Goal: Entertainment & Leisure: Consume media (video, audio)

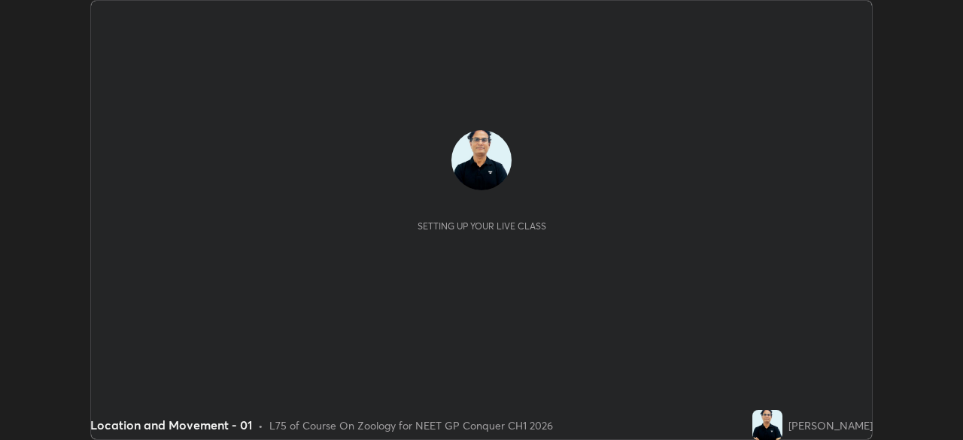
scroll to position [440, 962]
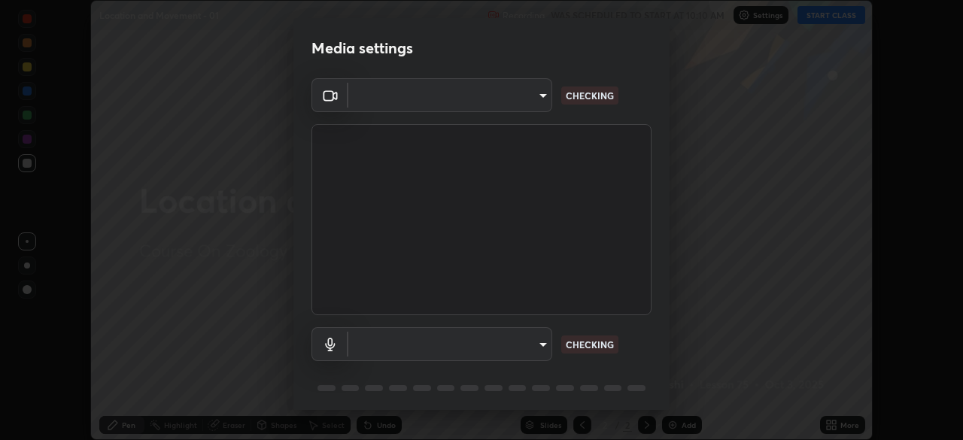
type input "1a0cd2fa9eaecc5464ce661d2c376d4f68bb2a1a8db1c3726163fcb70f995fb6"
type input "default"
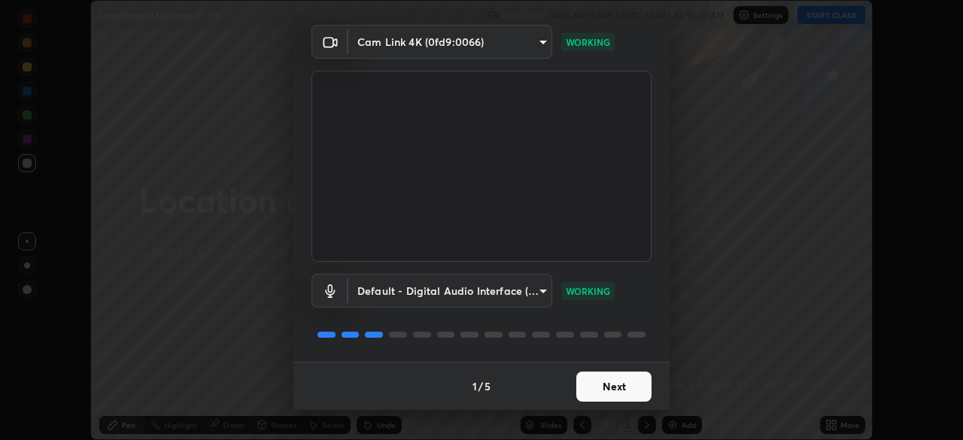
click at [613, 388] on button "Next" at bounding box center [613, 386] width 75 height 30
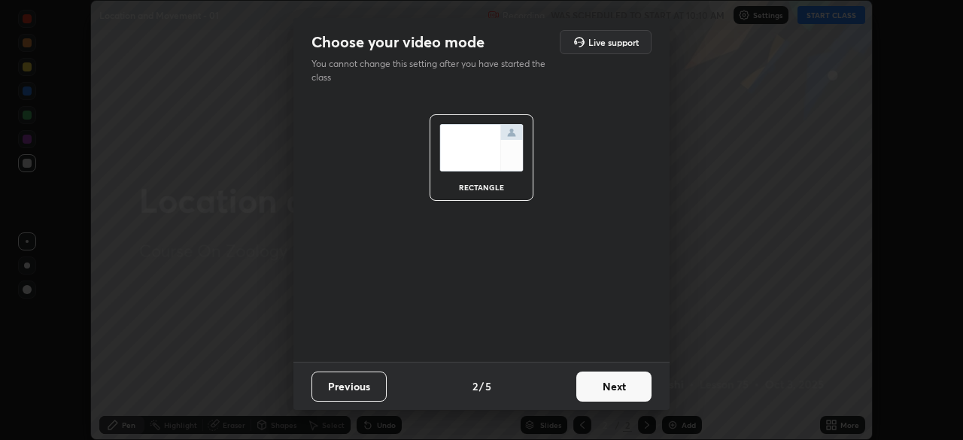
scroll to position [0, 0]
click at [611, 389] on button "Next" at bounding box center [613, 386] width 75 height 30
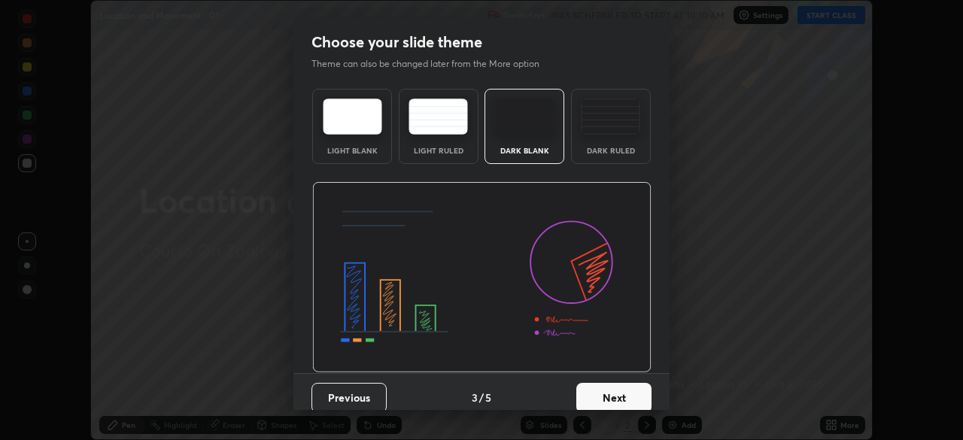
click at [610, 393] on button "Next" at bounding box center [613, 398] width 75 height 30
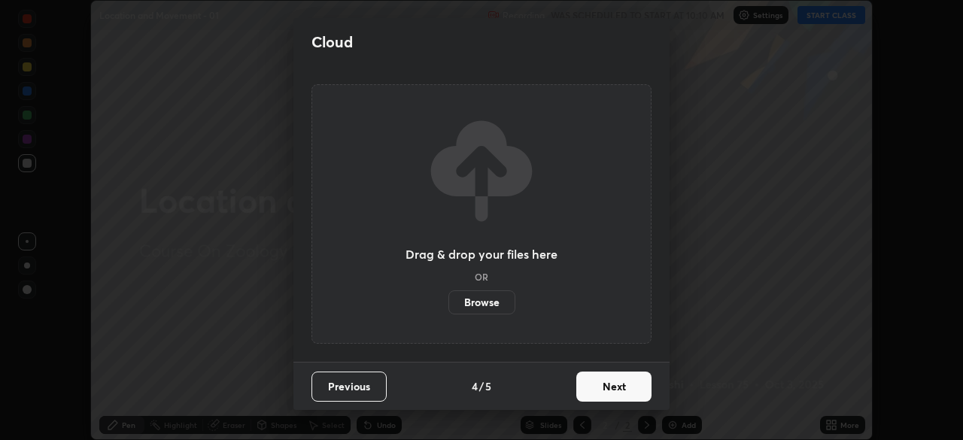
click at [600, 389] on button "Next" at bounding box center [613, 386] width 75 height 30
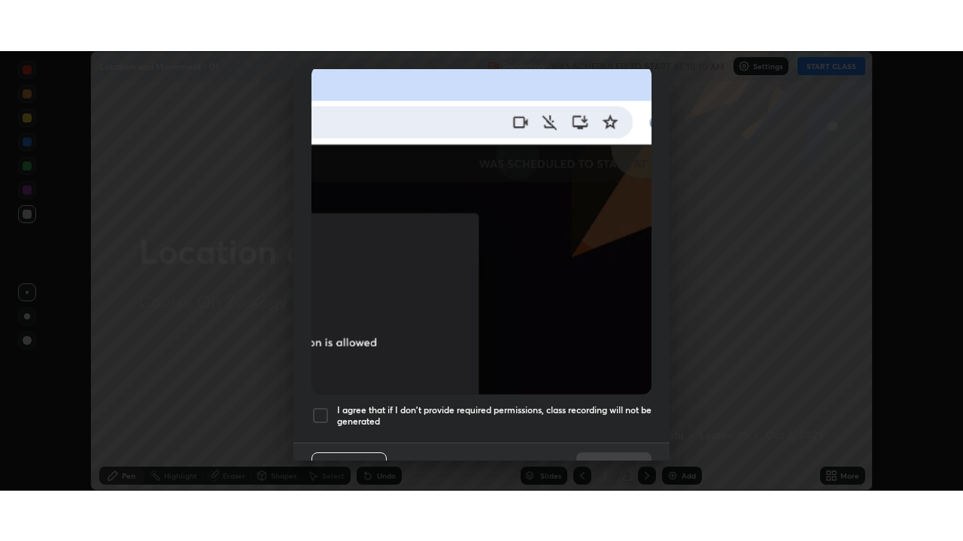
scroll to position [360, 0]
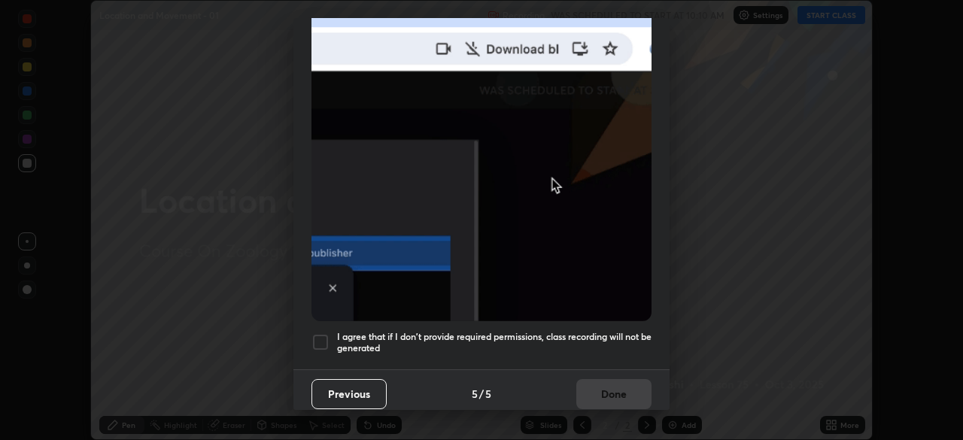
click at [315, 337] on div at bounding box center [320, 342] width 18 height 18
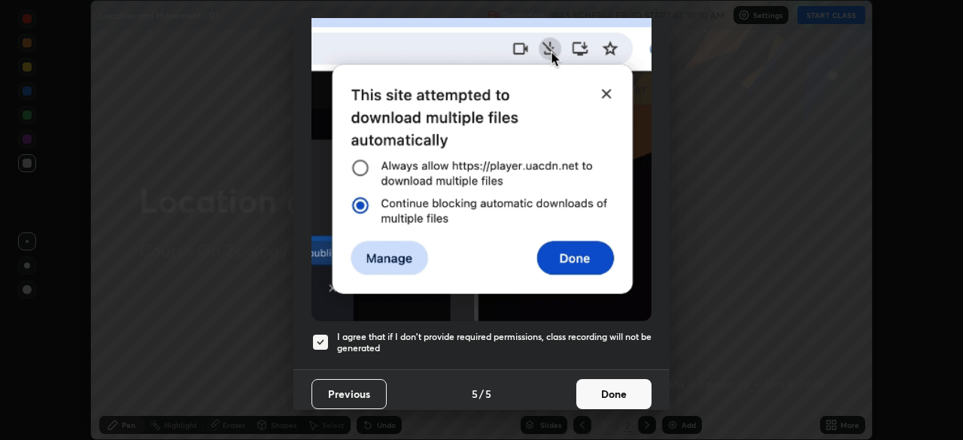
click at [613, 381] on button "Done" at bounding box center [613, 394] width 75 height 30
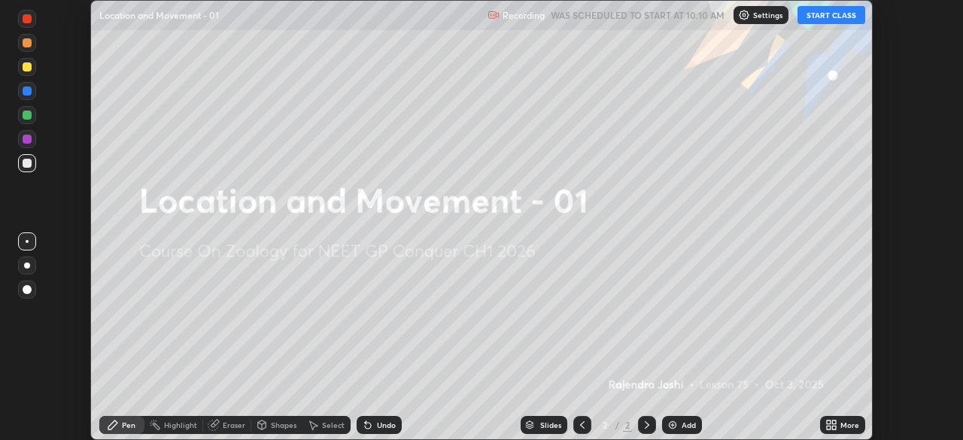
click at [834, 19] on button "START CLASS" at bounding box center [831, 15] width 68 height 18
click at [833, 422] on icon at bounding box center [834, 422] width 4 height 4
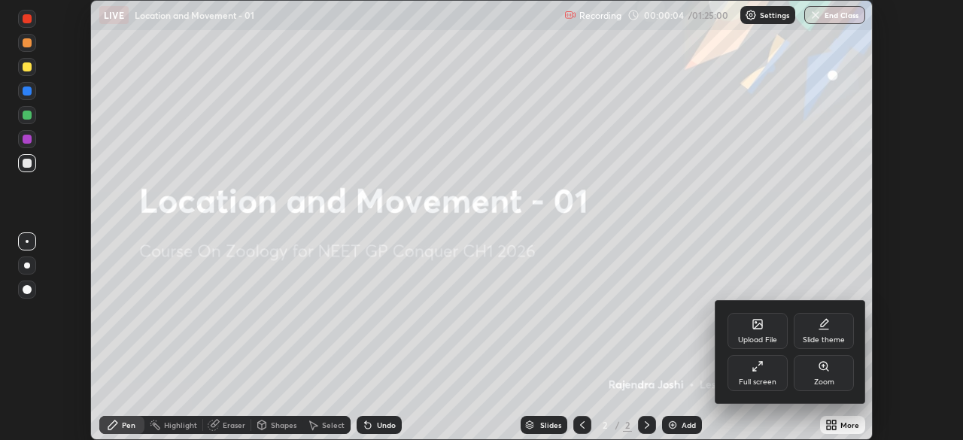
click at [759, 371] on icon at bounding box center [757, 366] width 12 height 12
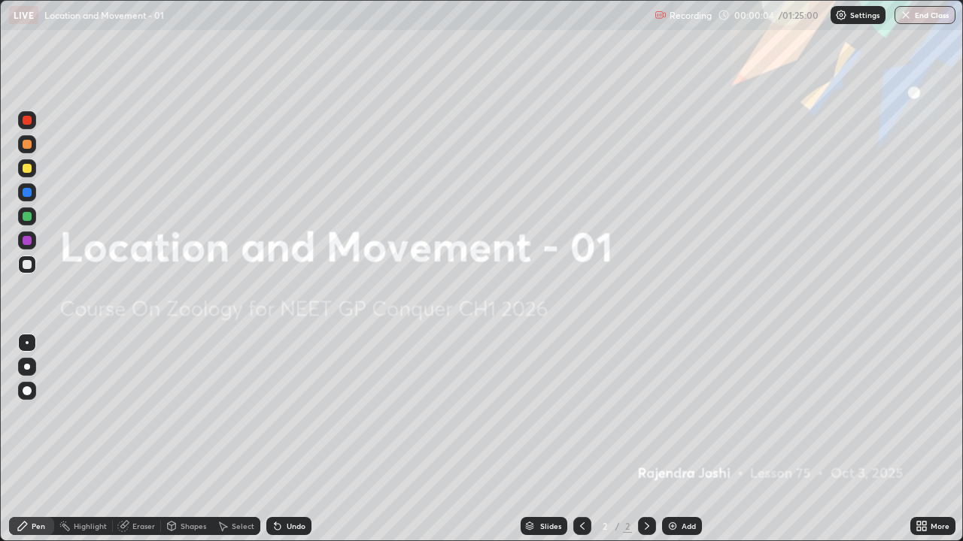
scroll to position [541, 963]
click at [681, 439] on div "Add" at bounding box center [688, 527] width 14 height 8
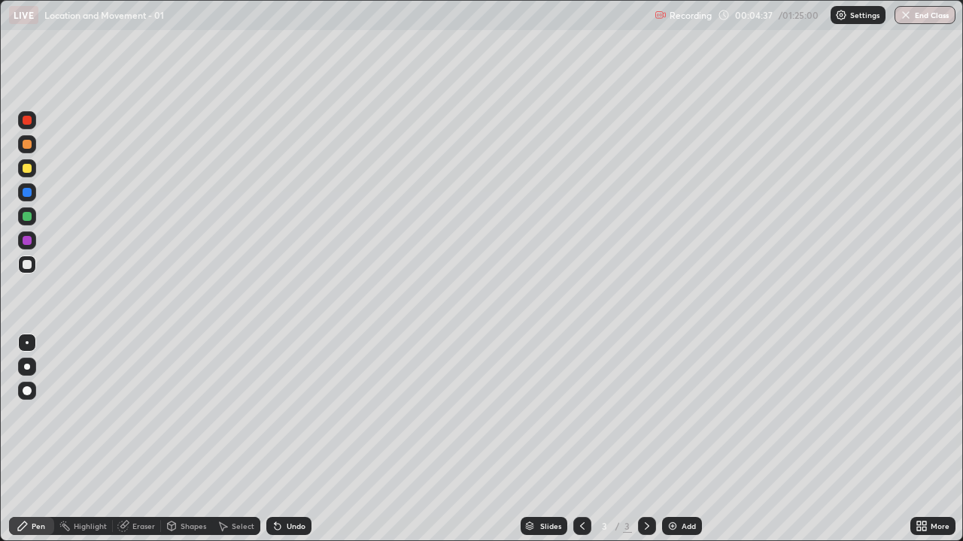
click at [672, 439] on img at bounding box center [672, 526] width 12 height 12
click at [30, 365] on div at bounding box center [27, 367] width 18 height 18
click at [31, 344] on div at bounding box center [27, 343] width 18 height 18
click at [24, 367] on div at bounding box center [27, 367] width 6 height 6
click at [28, 238] on div at bounding box center [27, 240] width 9 height 9
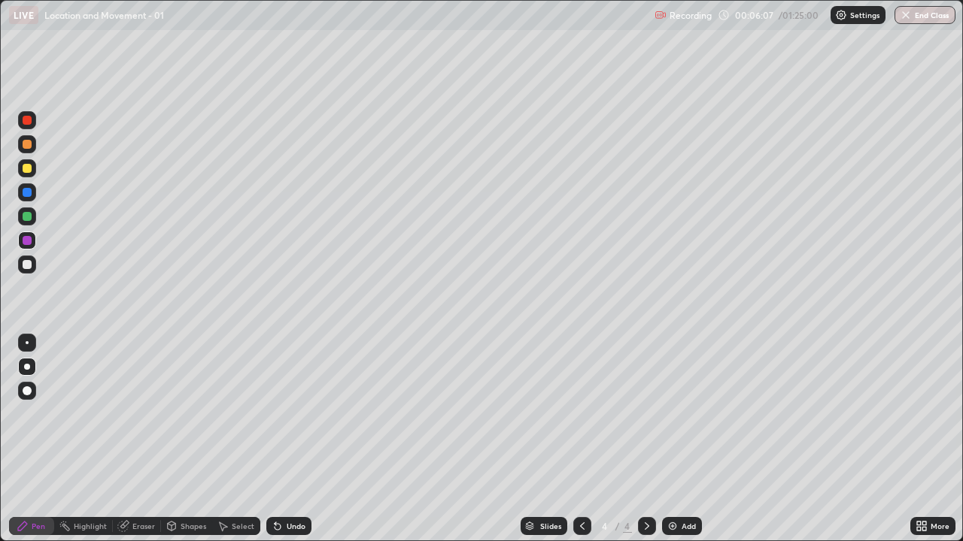
click at [27, 215] on div at bounding box center [27, 216] width 9 height 9
click at [27, 343] on div at bounding box center [27, 342] width 3 height 3
click at [29, 239] on div at bounding box center [27, 240] width 9 height 9
click at [31, 145] on div at bounding box center [27, 144] width 9 height 9
click at [30, 238] on div at bounding box center [27, 240] width 9 height 9
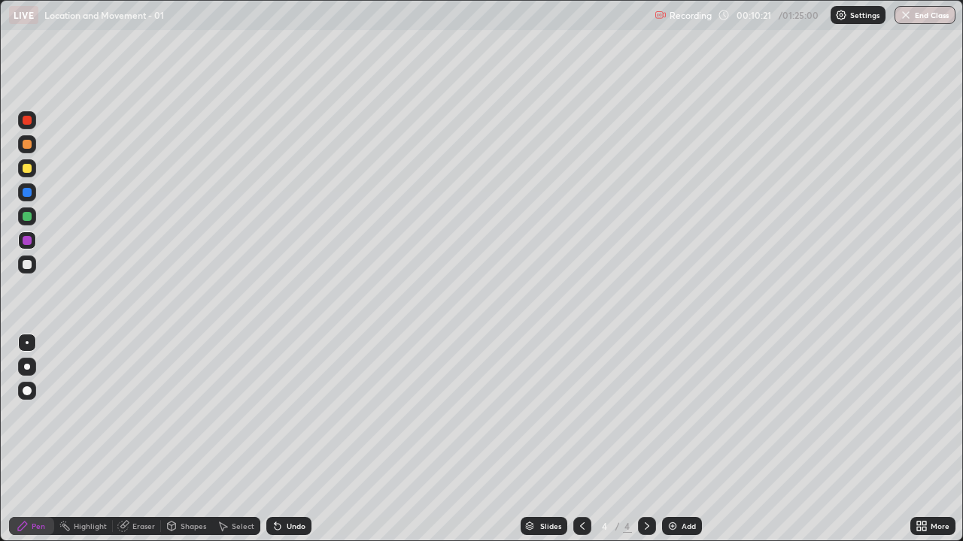
click at [31, 193] on div at bounding box center [27, 192] width 9 height 9
click at [30, 260] on div at bounding box center [27, 265] width 18 height 18
click at [28, 241] on div at bounding box center [27, 240] width 9 height 9
click at [29, 148] on div at bounding box center [27, 144] width 9 height 9
click at [30, 262] on div at bounding box center [27, 264] width 9 height 9
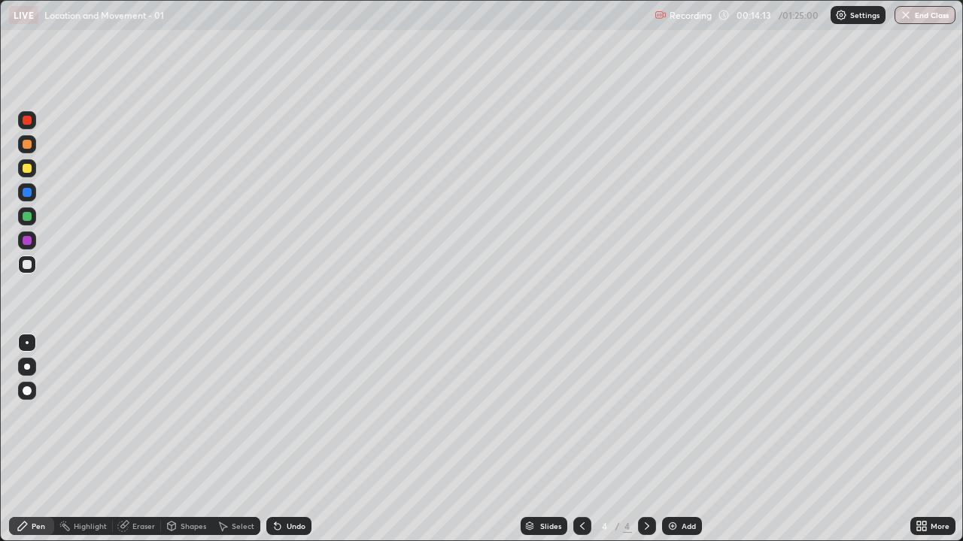
click at [587, 439] on div at bounding box center [582, 526] width 18 height 18
click at [293, 439] on div "Undo" at bounding box center [288, 526] width 45 height 18
click at [287, 439] on div "Undo" at bounding box center [296, 527] width 19 height 8
click at [287, 439] on div "Undo" at bounding box center [288, 526] width 45 height 18
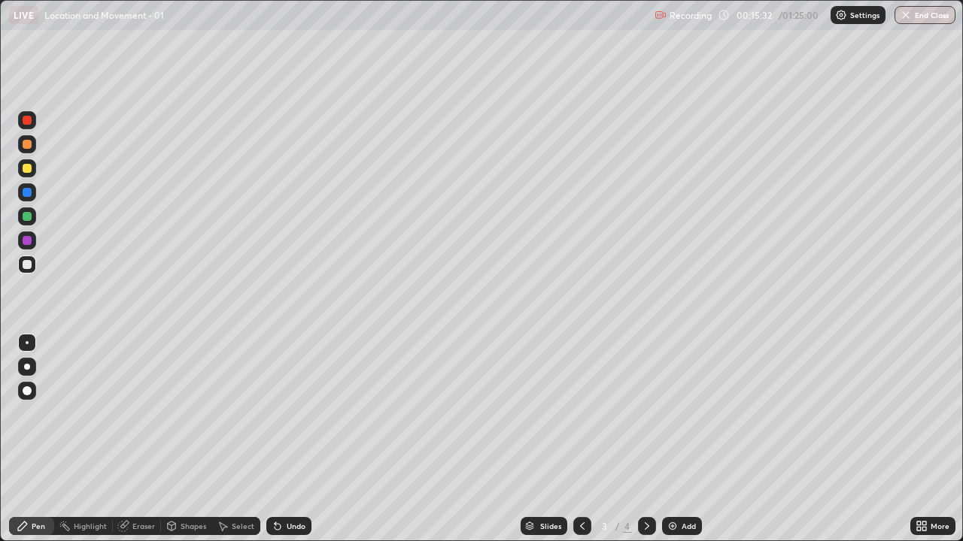
click at [289, 439] on div "Undo" at bounding box center [288, 526] width 45 height 18
click at [290, 439] on div "Undo" at bounding box center [288, 526] width 45 height 18
click at [288, 439] on div "Undo" at bounding box center [288, 526] width 45 height 18
click at [287, 439] on div "Undo" at bounding box center [288, 526] width 45 height 18
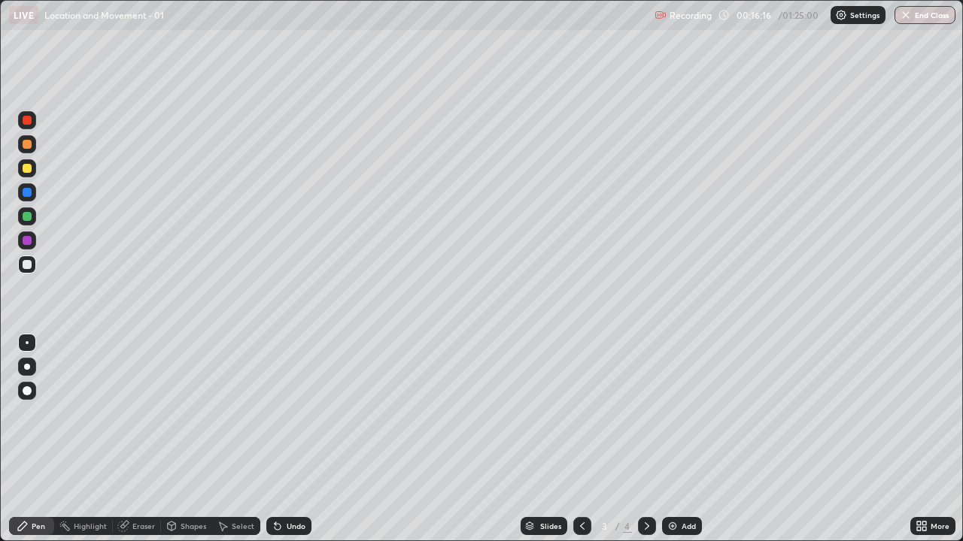
click at [622, 439] on div "3 / 4" at bounding box center [614, 526] width 83 height 30
click at [27, 195] on div at bounding box center [27, 192] width 9 height 9
click at [135, 439] on div "Eraser" at bounding box center [143, 527] width 23 height 8
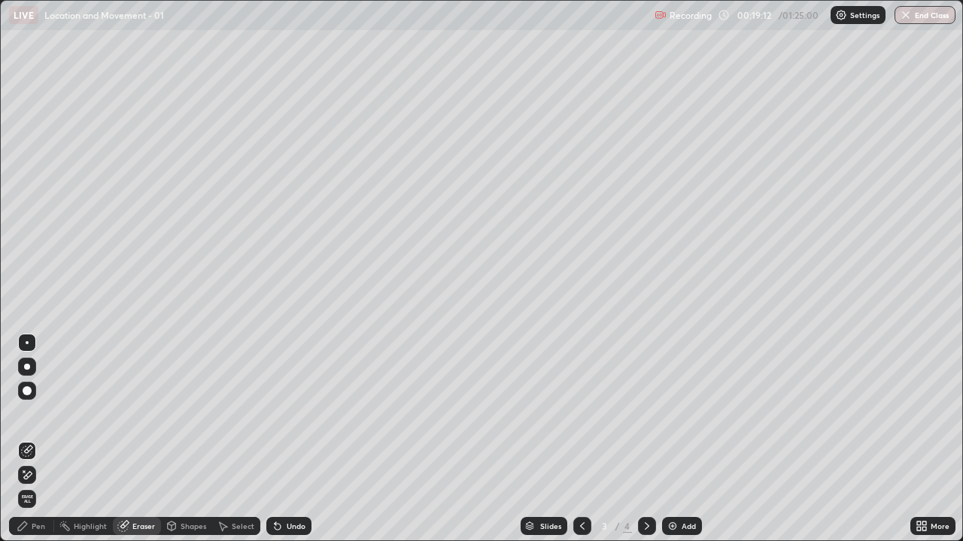
click at [33, 439] on div "Pen" at bounding box center [39, 527] width 14 height 8
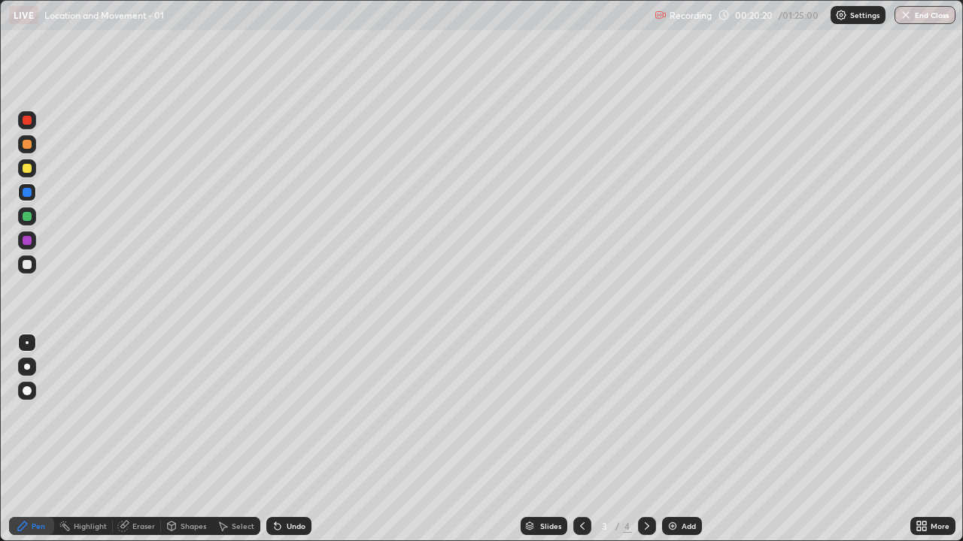
click at [645, 439] on icon at bounding box center [647, 526] width 12 height 12
click at [578, 439] on icon at bounding box center [582, 526] width 12 height 12
click at [645, 439] on icon at bounding box center [647, 526] width 12 height 12
click at [687, 439] on div "Add" at bounding box center [688, 527] width 14 height 8
click at [29, 214] on div at bounding box center [27, 216] width 9 height 9
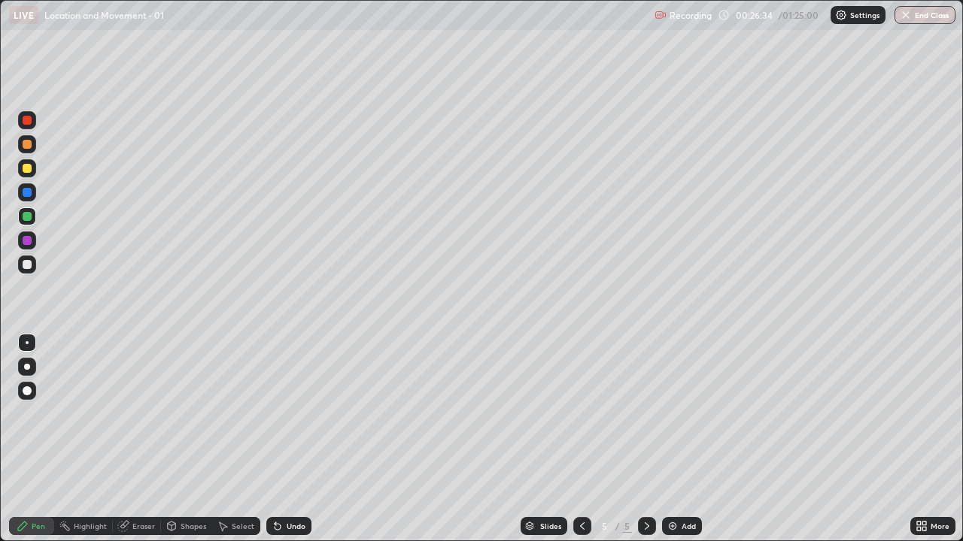
click at [29, 262] on div at bounding box center [27, 264] width 9 height 9
click at [290, 439] on div "Undo" at bounding box center [288, 526] width 45 height 18
click at [293, 439] on div "Undo" at bounding box center [288, 526] width 45 height 18
click at [296, 439] on div "Undo" at bounding box center [288, 526] width 45 height 18
click at [297, 439] on div "Undo" at bounding box center [288, 526] width 45 height 18
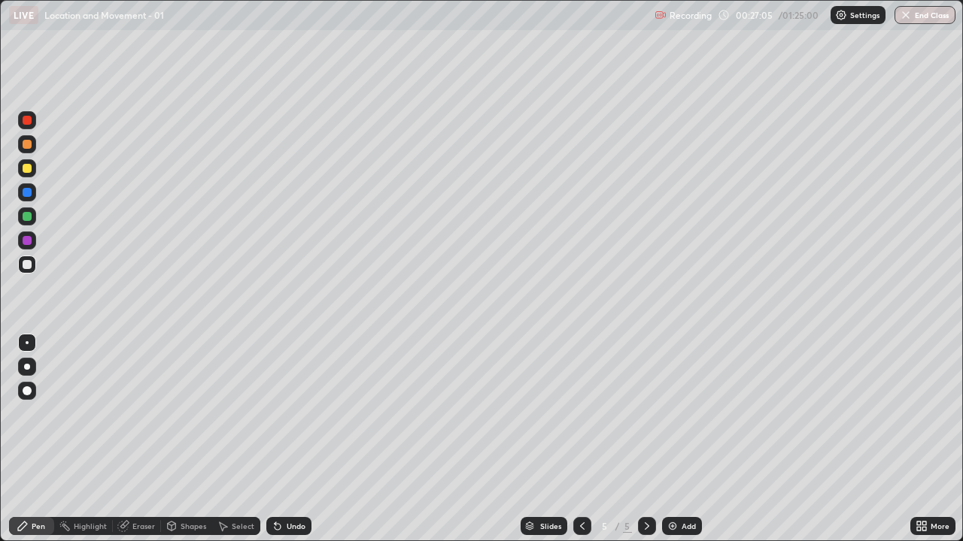
click at [296, 439] on div "Undo" at bounding box center [288, 526] width 45 height 18
click at [299, 439] on div "Undo" at bounding box center [288, 526] width 45 height 18
click at [298, 439] on div "Undo" at bounding box center [288, 526] width 45 height 18
click at [299, 439] on div "Undo" at bounding box center [288, 526] width 45 height 18
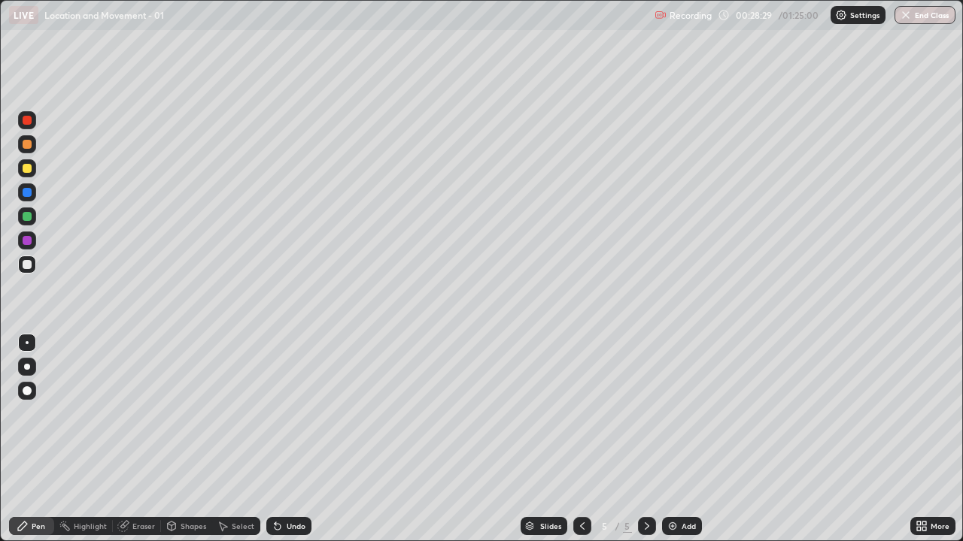
click at [29, 167] on div at bounding box center [27, 168] width 9 height 9
click at [296, 439] on div "Undo" at bounding box center [288, 526] width 45 height 18
click at [295, 439] on div "Undo" at bounding box center [288, 526] width 45 height 18
click at [293, 439] on div "Undo" at bounding box center [288, 526] width 45 height 18
click at [292, 439] on div "Undo" at bounding box center [288, 526] width 45 height 18
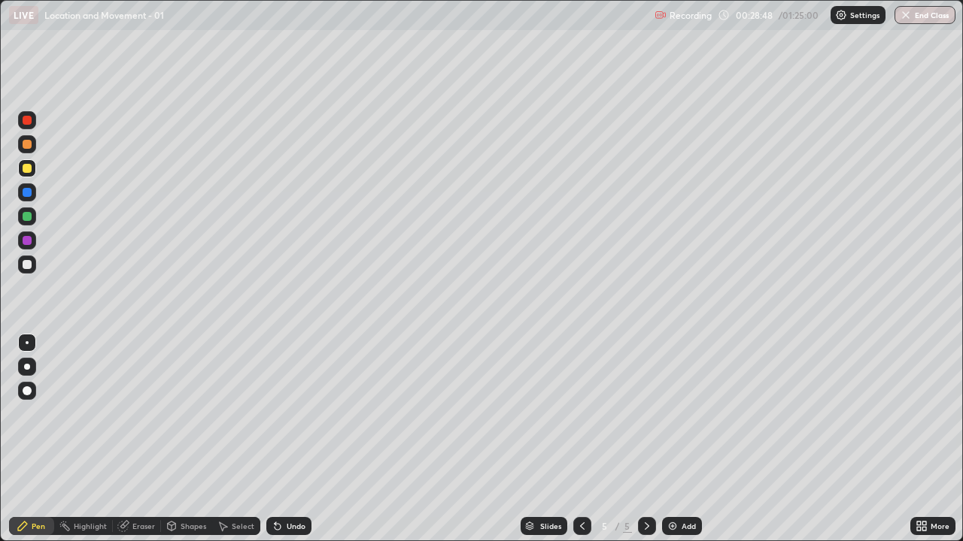
click at [29, 265] on div at bounding box center [27, 264] width 9 height 9
click at [31, 241] on div at bounding box center [27, 240] width 9 height 9
click at [29, 169] on div at bounding box center [27, 168] width 9 height 9
click at [26, 244] on div at bounding box center [27, 240] width 9 height 9
click at [26, 265] on div at bounding box center [27, 264] width 9 height 9
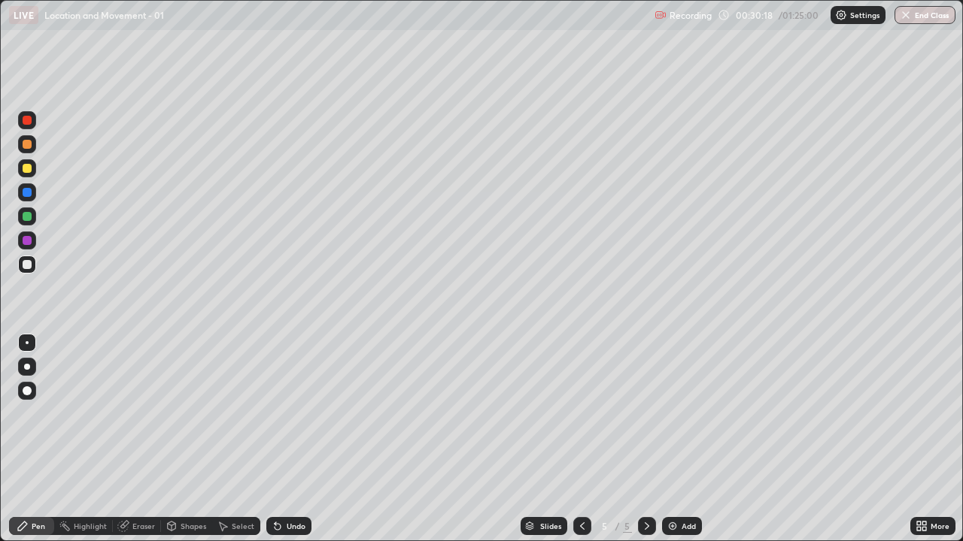
click at [681, 439] on div "Add" at bounding box center [688, 527] width 14 height 8
click at [581, 439] on icon at bounding box center [582, 526] width 12 height 12
click at [29, 166] on div at bounding box center [27, 168] width 9 height 9
click at [295, 439] on div "Undo" at bounding box center [296, 527] width 19 height 8
click at [28, 265] on div at bounding box center [27, 264] width 9 height 9
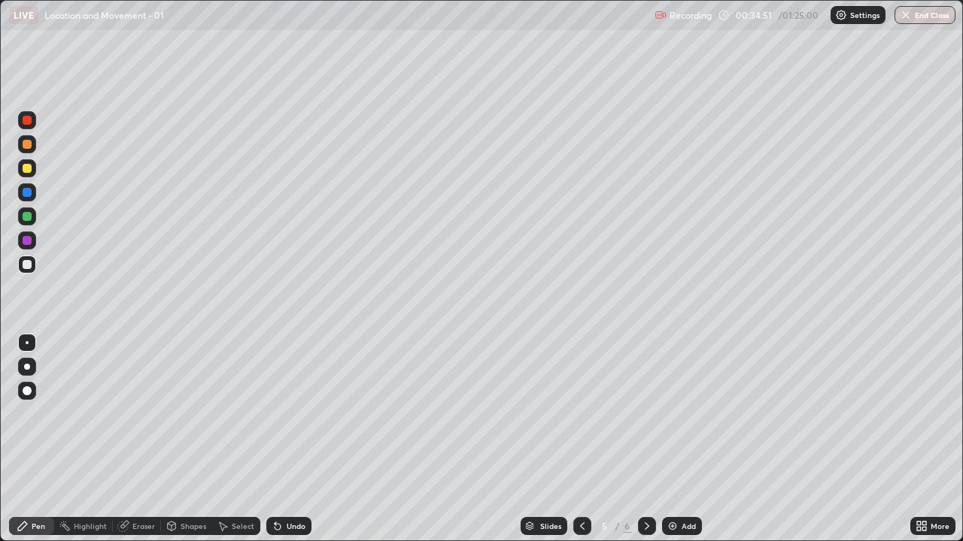
click at [294, 439] on div "Undo" at bounding box center [296, 527] width 19 height 8
click at [296, 439] on div "Undo" at bounding box center [296, 527] width 19 height 8
click at [294, 439] on div "Undo" at bounding box center [296, 527] width 19 height 8
click at [32, 218] on div at bounding box center [27, 217] width 18 height 18
click at [138, 439] on div "Eraser" at bounding box center [143, 527] width 23 height 8
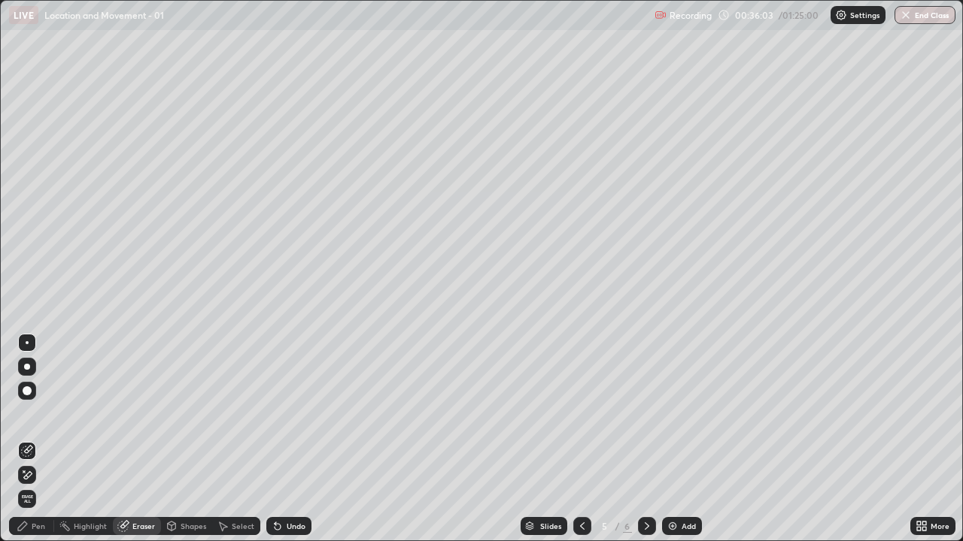
click at [29, 439] on div "Pen" at bounding box center [31, 526] width 45 height 18
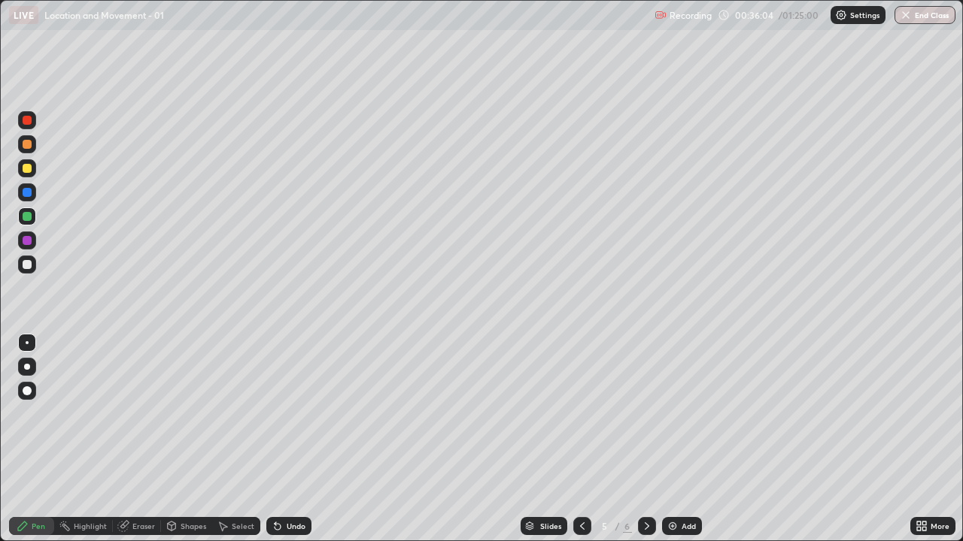
click at [26, 262] on div at bounding box center [27, 264] width 9 height 9
click at [645, 439] on icon at bounding box center [647, 526] width 12 height 12
click at [675, 439] on img at bounding box center [672, 526] width 12 height 12
click at [20, 118] on div at bounding box center [27, 120] width 18 height 18
click at [29, 193] on div at bounding box center [27, 192] width 9 height 9
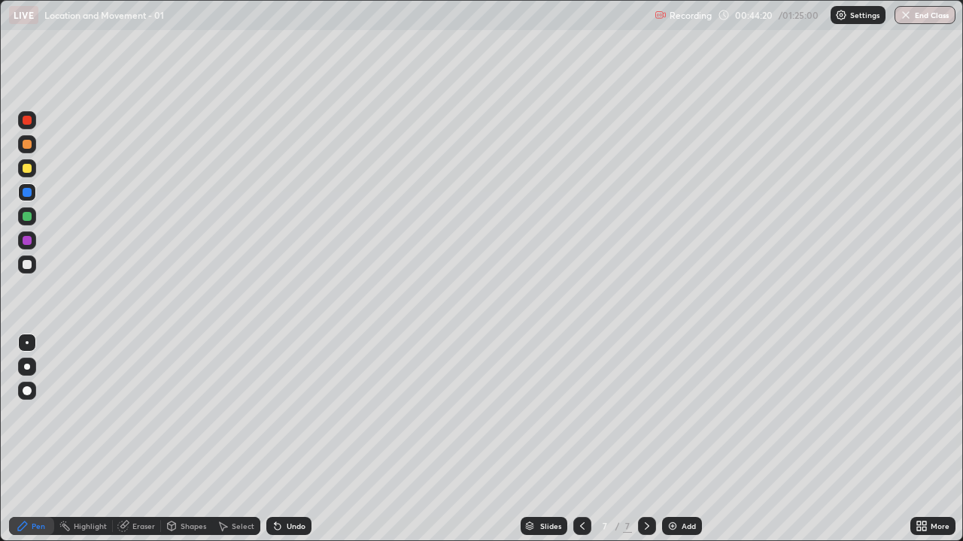
click at [27, 167] on div at bounding box center [27, 168] width 9 height 9
click at [29, 188] on div at bounding box center [27, 192] width 9 height 9
click at [35, 147] on div at bounding box center [27, 144] width 18 height 18
click at [31, 220] on div at bounding box center [27, 216] width 9 height 9
click at [31, 122] on div at bounding box center [27, 120] width 9 height 9
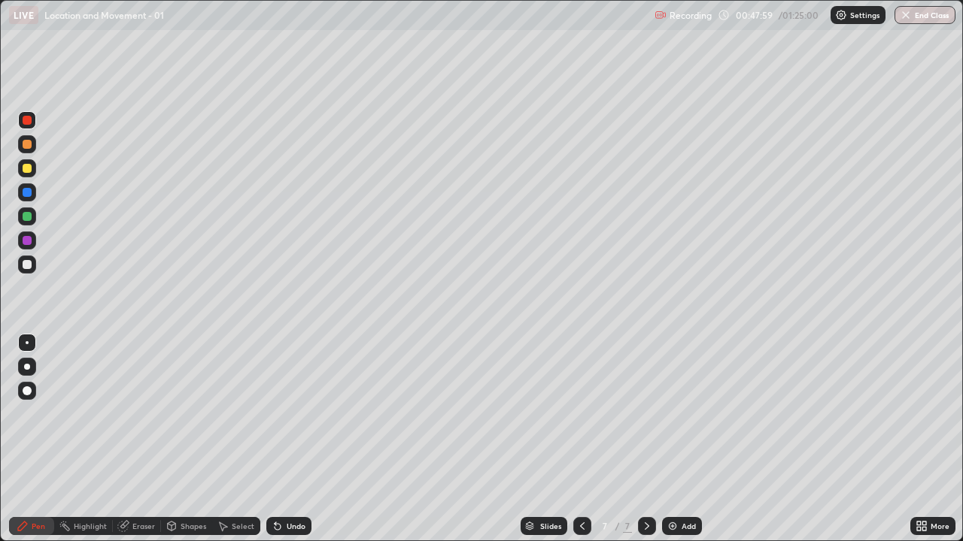
click at [30, 241] on div at bounding box center [27, 240] width 9 height 9
click at [26, 123] on div at bounding box center [27, 120] width 9 height 9
click at [27, 241] on div at bounding box center [27, 240] width 9 height 9
click at [674, 439] on img at bounding box center [672, 526] width 12 height 12
click at [23, 264] on div at bounding box center [27, 264] width 9 height 9
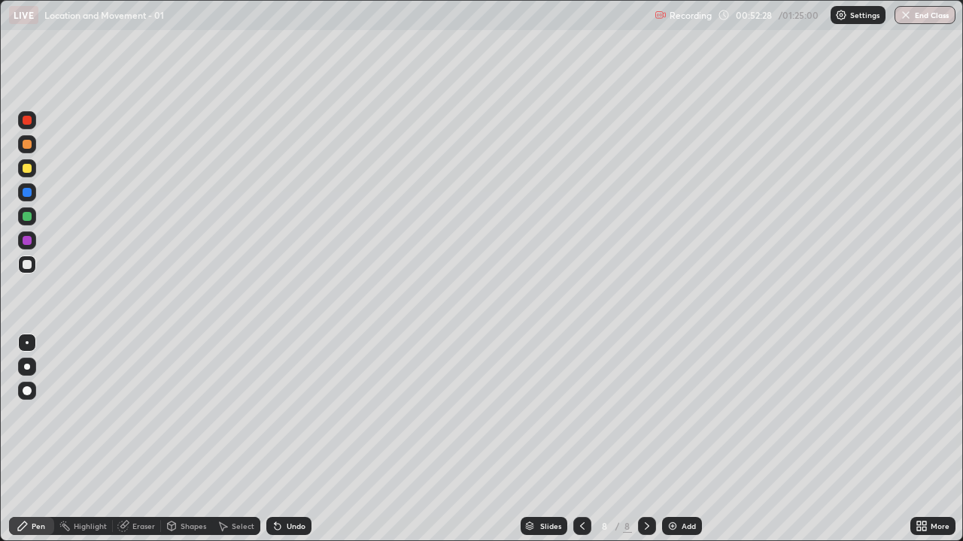
click at [294, 439] on div "Undo" at bounding box center [296, 527] width 19 height 8
click at [27, 394] on div at bounding box center [27, 391] width 9 height 9
click at [34, 216] on div at bounding box center [27, 217] width 18 height 18
click at [26, 369] on div at bounding box center [27, 367] width 6 height 6
click at [27, 343] on div at bounding box center [27, 342] width 3 height 3
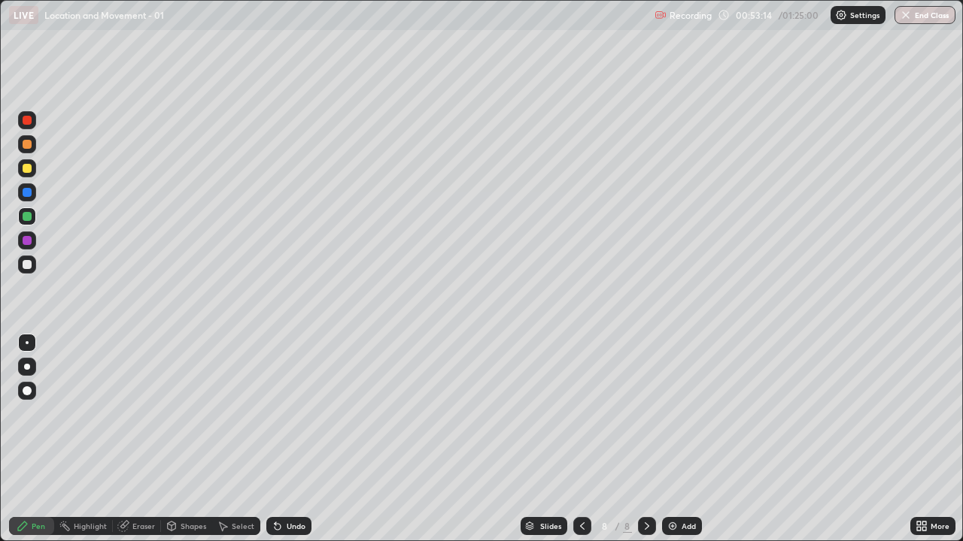
click at [27, 168] on div at bounding box center [27, 168] width 9 height 9
click at [32, 265] on div at bounding box center [27, 265] width 18 height 18
click at [32, 264] on div at bounding box center [27, 265] width 18 height 18
click at [25, 172] on div at bounding box center [27, 168] width 9 height 9
click at [26, 144] on div at bounding box center [27, 144] width 9 height 9
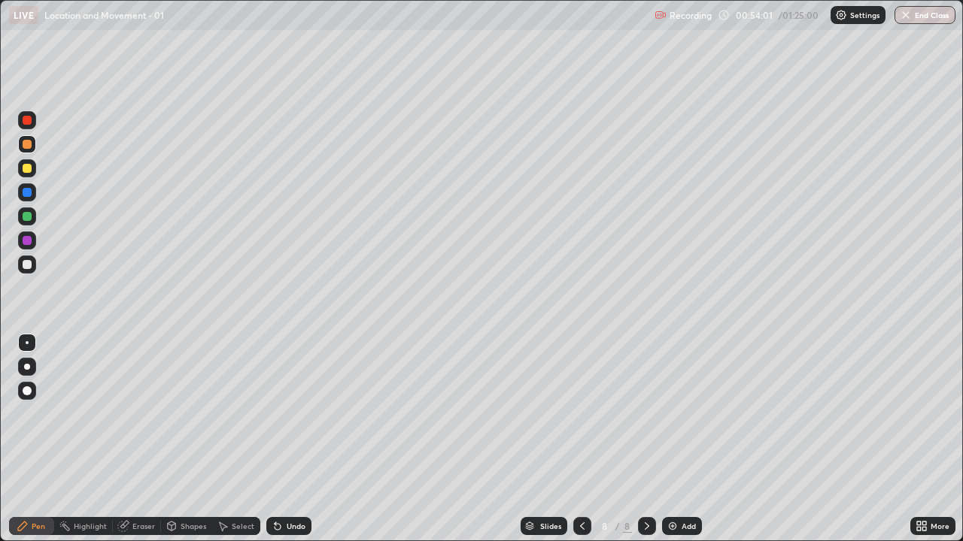
click at [26, 123] on div at bounding box center [27, 120] width 9 height 9
click at [30, 218] on div at bounding box center [27, 216] width 9 height 9
click at [29, 147] on div at bounding box center [27, 144] width 9 height 9
click at [32, 123] on div at bounding box center [27, 120] width 18 height 18
click at [29, 241] on div at bounding box center [27, 240] width 9 height 9
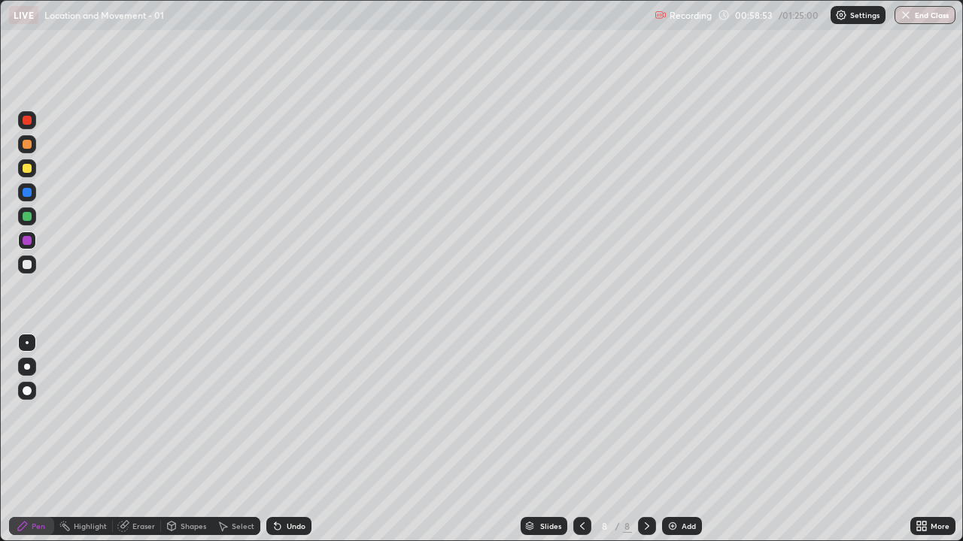
click at [293, 439] on div "Undo" at bounding box center [296, 527] width 19 height 8
click at [287, 439] on div "Undo" at bounding box center [288, 526] width 45 height 18
click at [25, 217] on div at bounding box center [27, 216] width 9 height 9
click at [23, 241] on div at bounding box center [27, 240] width 9 height 9
click at [26, 193] on div at bounding box center [27, 192] width 9 height 9
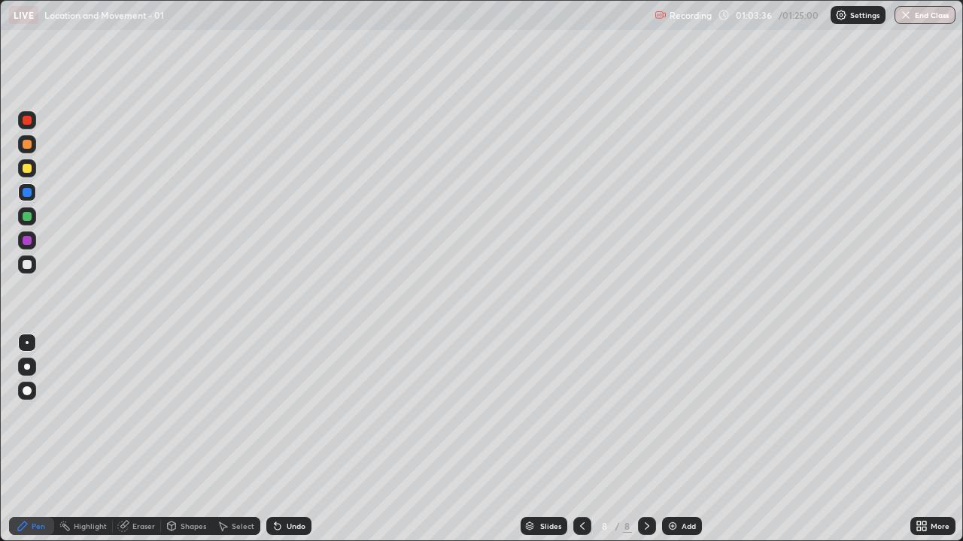
click at [690, 439] on div "Add" at bounding box center [688, 527] width 14 height 8
click at [293, 439] on div "Undo" at bounding box center [296, 527] width 19 height 8
click at [25, 265] on div at bounding box center [27, 264] width 9 height 9
click at [29, 191] on div at bounding box center [27, 192] width 9 height 9
click at [27, 166] on div at bounding box center [27, 168] width 9 height 9
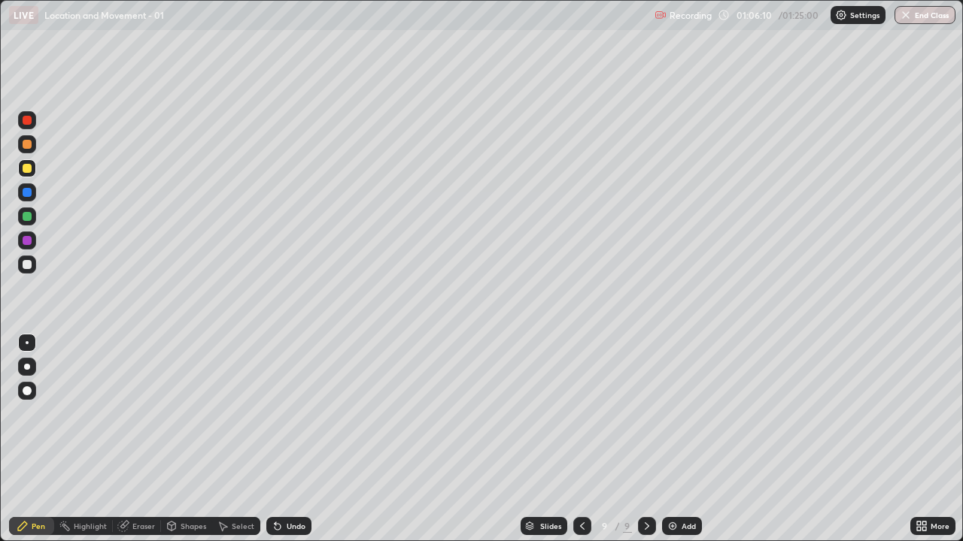
click at [29, 265] on div at bounding box center [27, 264] width 9 height 9
click at [28, 168] on div at bounding box center [27, 168] width 9 height 9
click at [29, 238] on div at bounding box center [27, 240] width 9 height 9
click at [35, 171] on div at bounding box center [27, 168] width 18 height 18
click at [27, 193] on div at bounding box center [27, 192] width 9 height 9
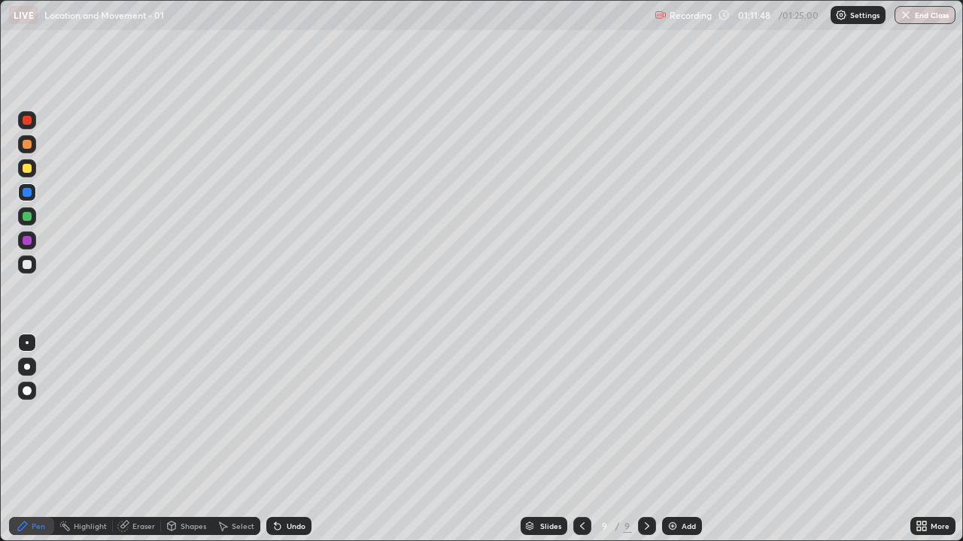
click at [27, 366] on div at bounding box center [27, 367] width 6 height 6
click at [32, 145] on div at bounding box center [27, 144] width 18 height 18
click at [28, 215] on div at bounding box center [27, 216] width 9 height 9
click at [28, 268] on div at bounding box center [27, 264] width 9 height 9
click at [27, 217] on div at bounding box center [27, 216] width 9 height 9
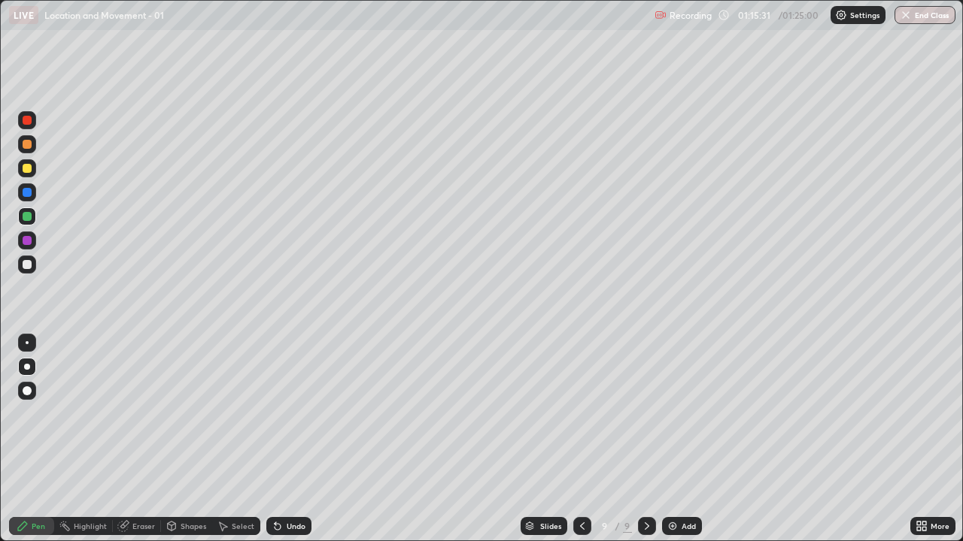
click at [24, 390] on div at bounding box center [27, 391] width 9 height 9
click at [28, 148] on div at bounding box center [27, 144] width 9 height 9
